Goal: Task Accomplishment & Management: Manage account settings

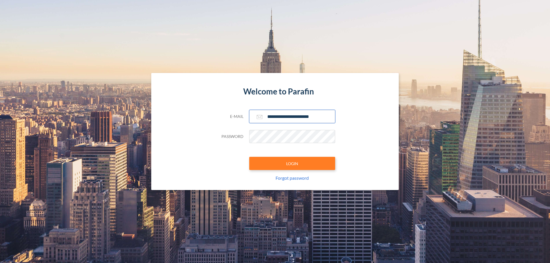
type input "**********"
click at [292, 164] on button "LOGIN" at bounding box center [292, 163] width 86 height 13
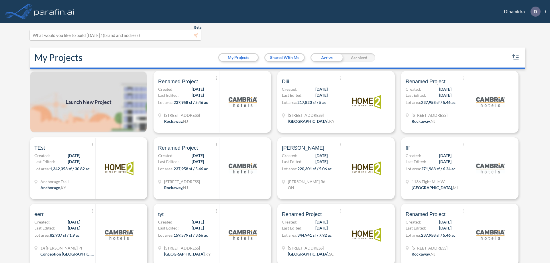
scroll to position [1, 0]
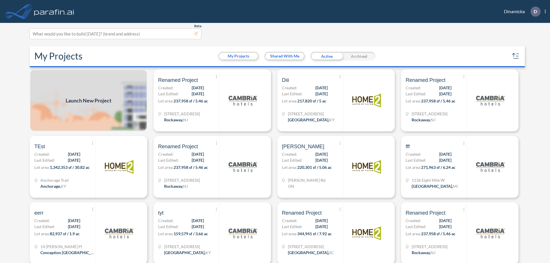
click at [359, 56] on div "Archived" at bounding box center [359, 56] width 32 height 9
